Goal: Transaction & Acquisition: Purchase product/service

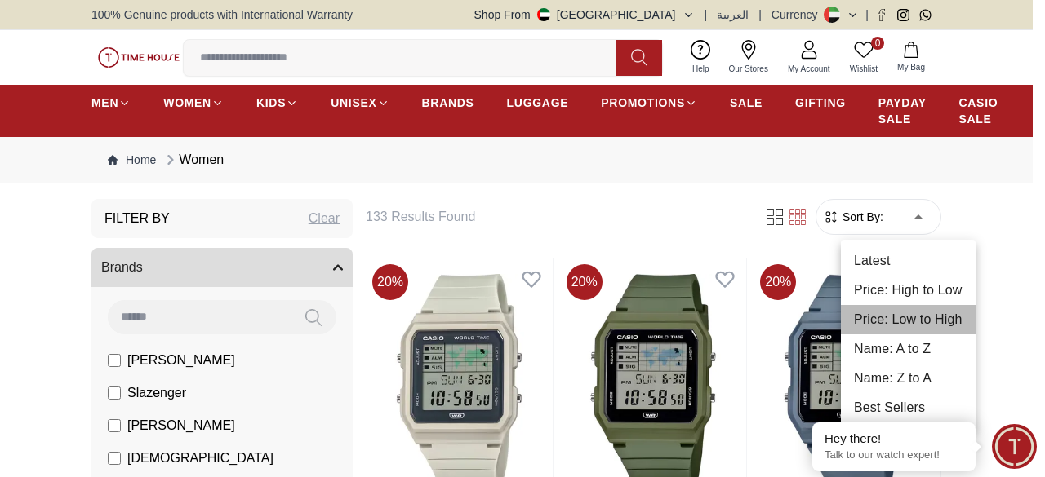
click at [912, 313] on li "Price: Low to High" at bounding box center [908, 319] width 135 height 29
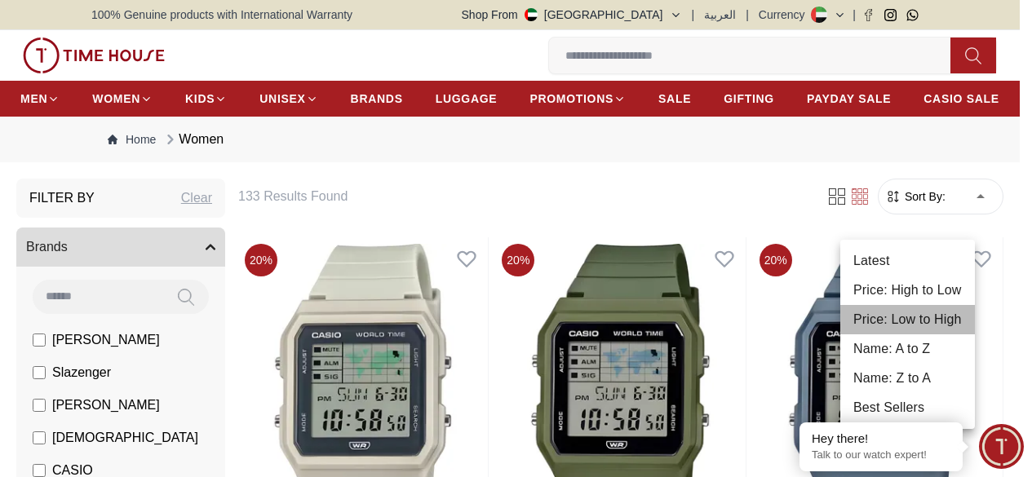
type input "*"
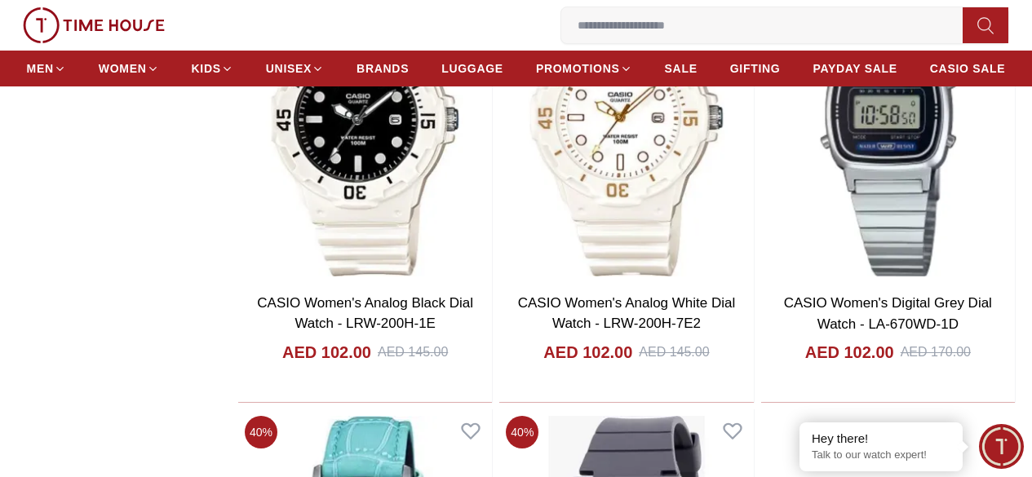
scroll to position [2526, 0]
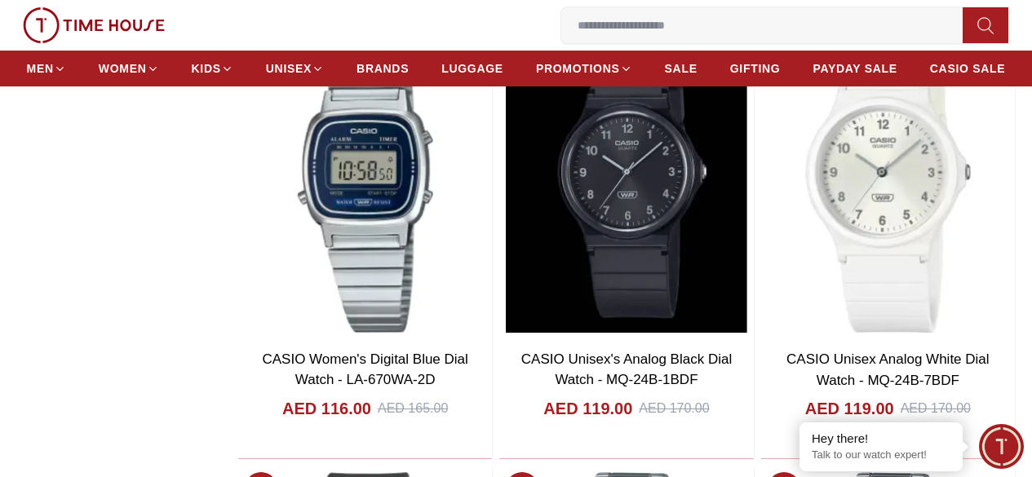
scroll to position [4268, 0]
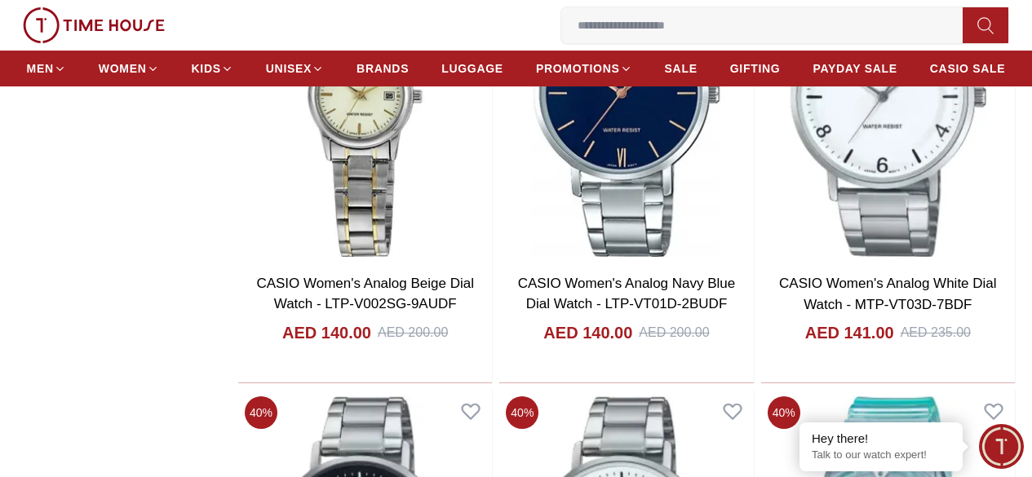
scroll to position [7949, 0]
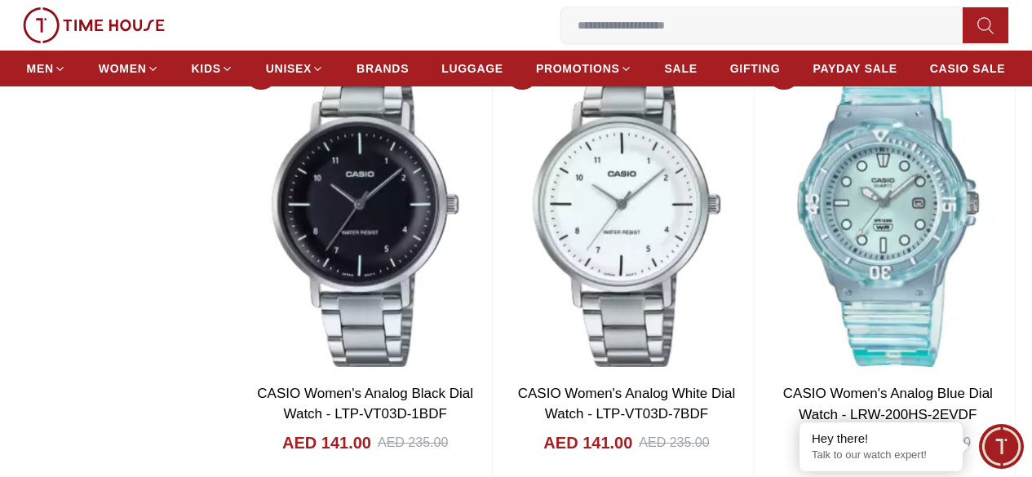
scroll to position [8300, 0]
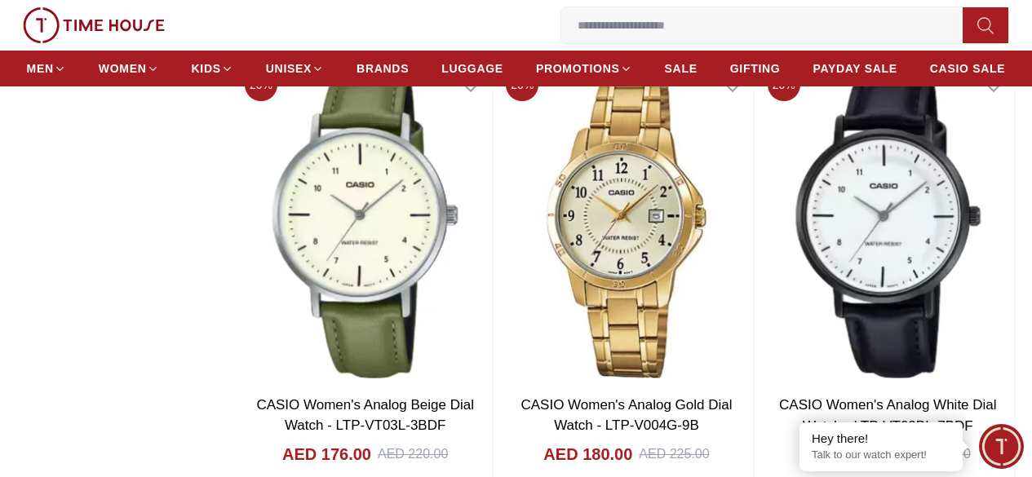
scroll to position [13726, 0]
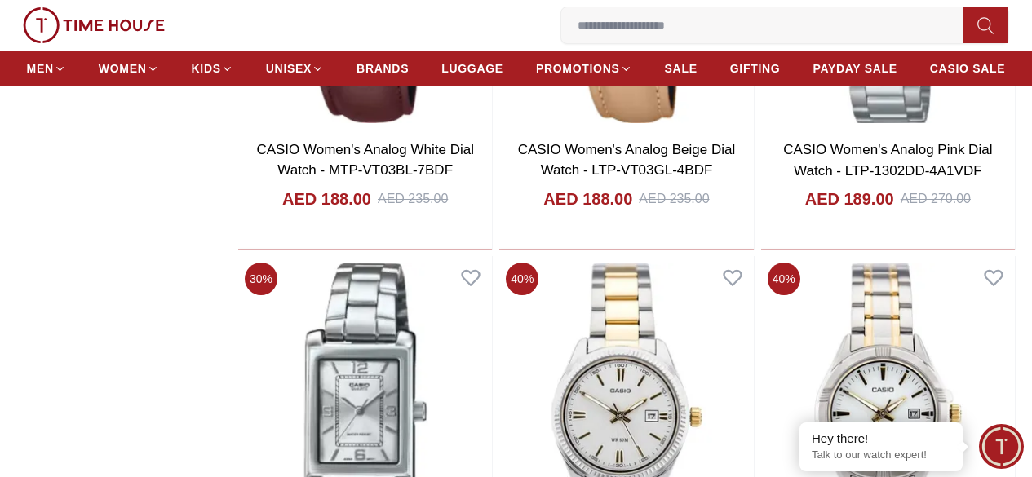
scroll to position [14373, 0]
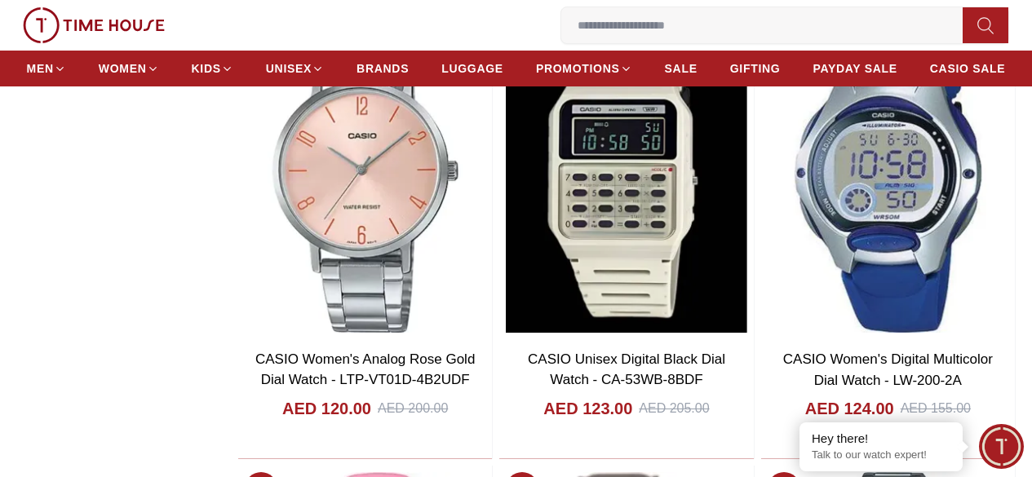
scroll to position [4750, 0]
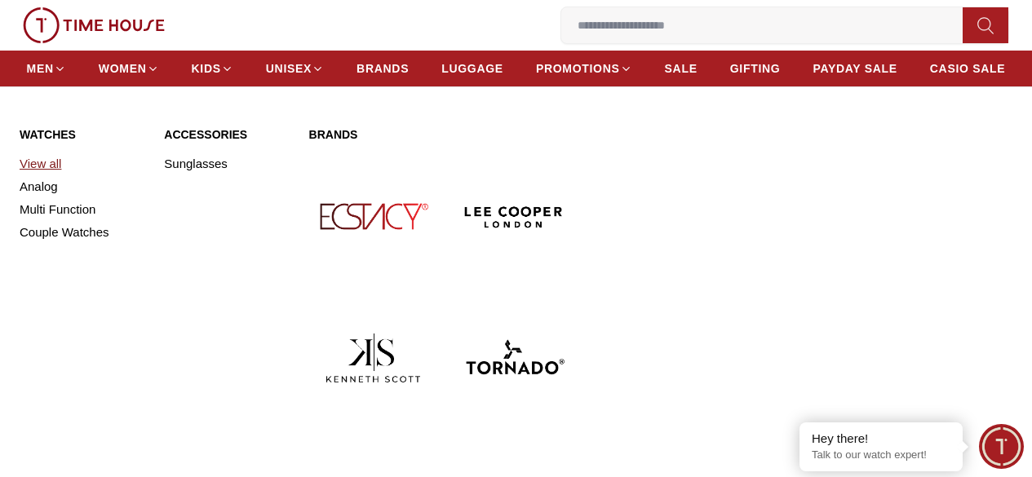
click at [73, 175] on link "View all" at bounding box center [82, 164] width 125 height 23
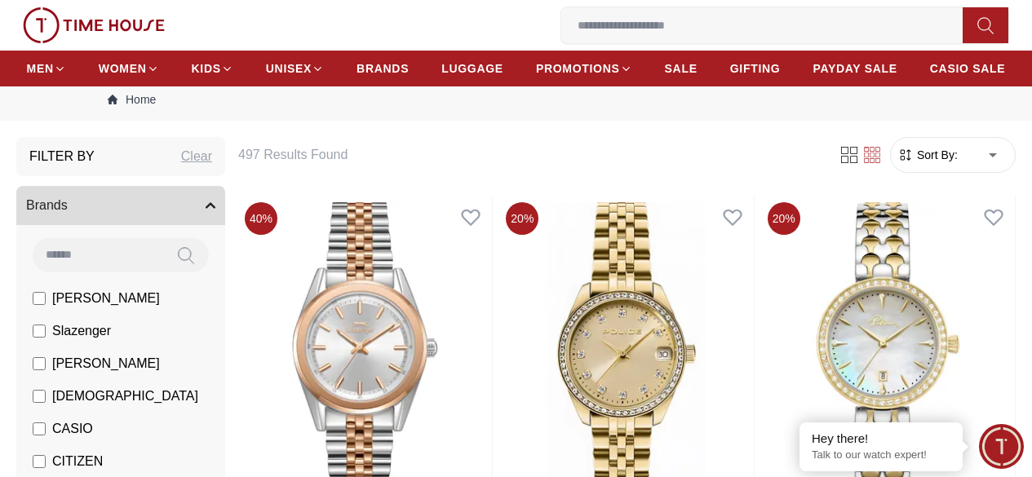
scroll to position [38, 0]
